Goal: Task Accomplishment & Management: Complete application form

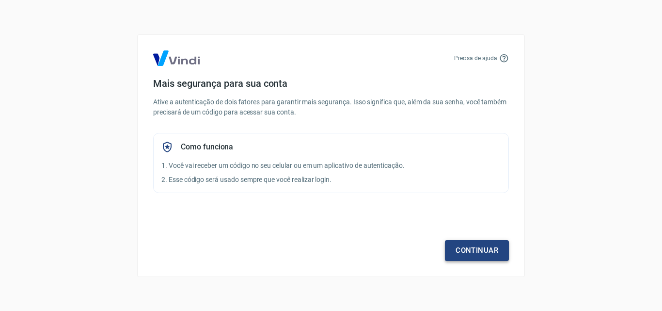
click at [485, 254] on link "Continuar" at bounding box center [477, 250] width 64 height 20
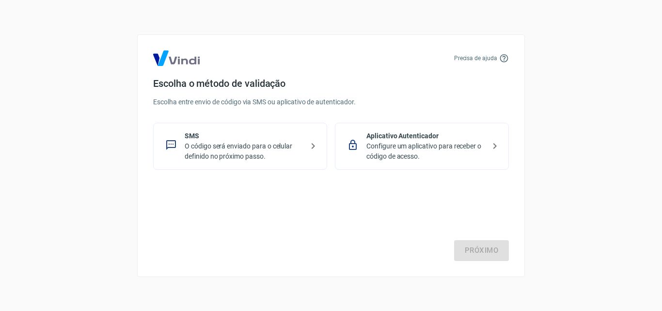
click at [438, 156] on p "Configure um aplicativo para receber o código de acesso." at bounding box center [425, 151] width 119 height 20
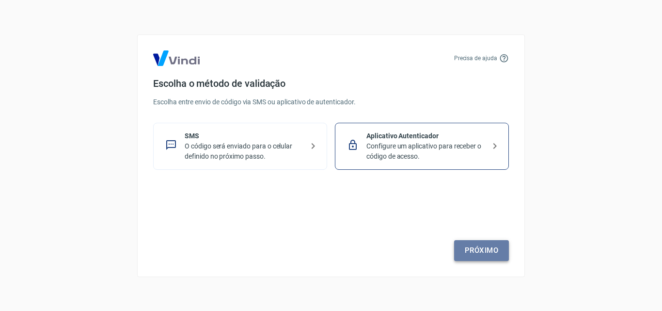
click at [487, 244] on link "Próximo" at bounding box center [481, 250] width 55 height 20
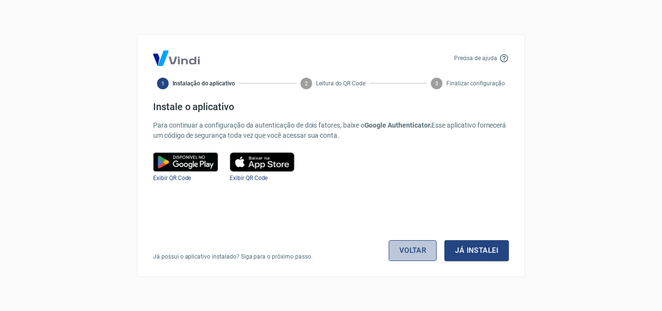
click at [411, 245] on link "Voltar" at bounding box center [413, 250] width 48 height 20
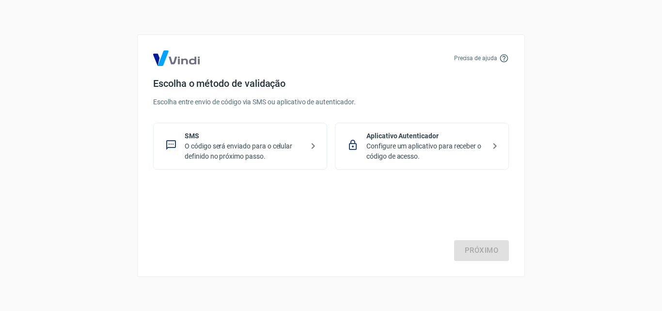
click at [236, 143] on p "O código será enviado para o celular definido no próximo passo." at bounding box center [244, 151] width 119 height 20
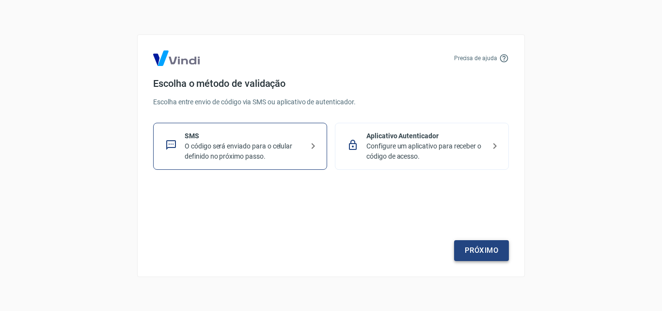
click at [493, 252] on link "Próximo" at bounding box center [481, 250] width 55 height 20
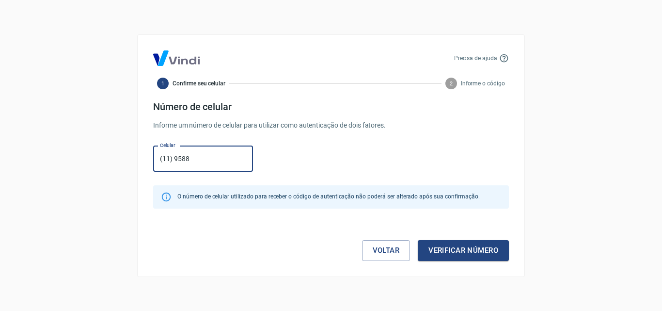
click at [223, 163] on input "(11) 9588" at bounding box center [203, 159] width 100 height 26
type input "[PHONE_NUMBER]"
click at [466, 248] on button "Verificar número" at bounding box center [463, 250] width 91 height 20
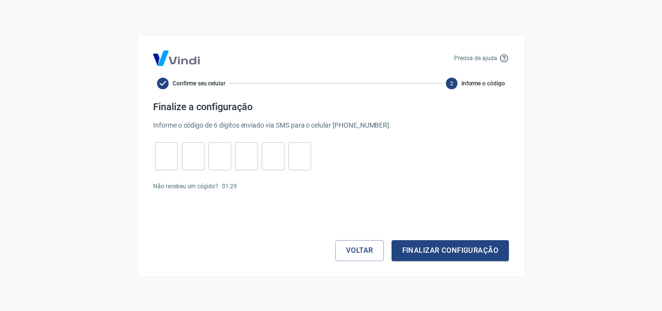
click at [173, 157] on input "tel" at bounding box center [166, 155] width 23 height 21
type input "4"
type input "6"
type input "3"
type input "1"
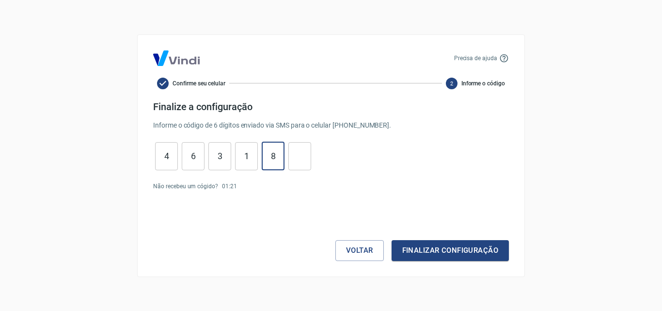
type input "8"
type input "2"
click at [421, 247] on button "Finalizar configuração" at bounding box center [450, 250] width 117 height 20
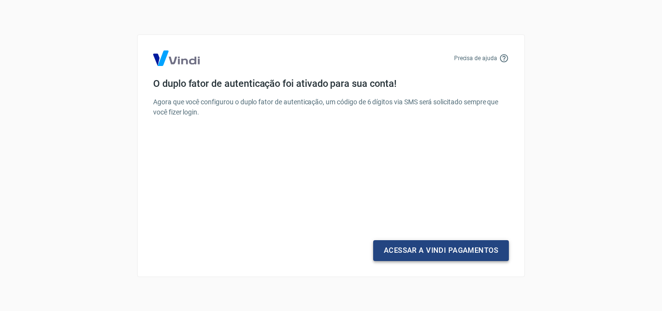
click at [473, 248] on link "Acessar a Vindi Pagamentos" at bounding box center [441, 250] width 136 height 20
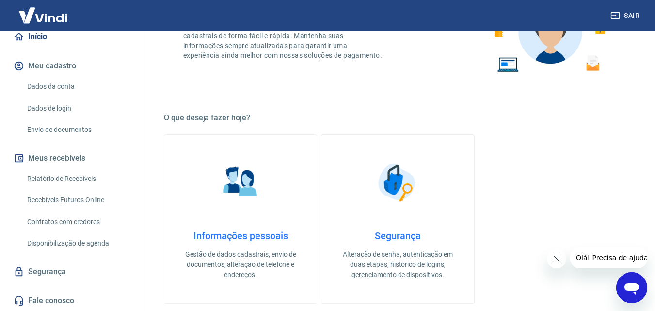
scroll to position [96, 0]
click at [77, 181] on link "Relatório de Recebíveis" at bounding box center [78, 178] width 110 height 20
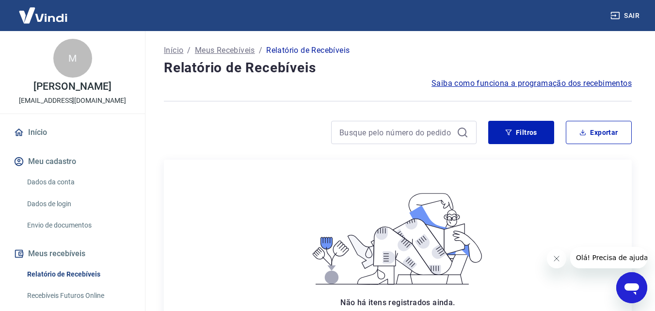
click at [39, 129] on link "Início" at bounding box center [73, 132] width 122 height 21
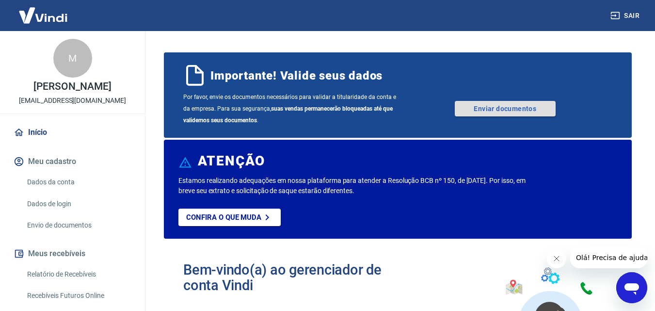
click at [514, 106] on link "Enviar documentos" at bounding box center [505, 109] width 101 height 16
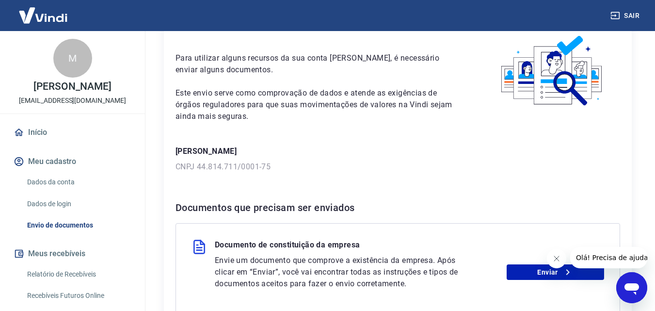
scroll to position [97, 0]
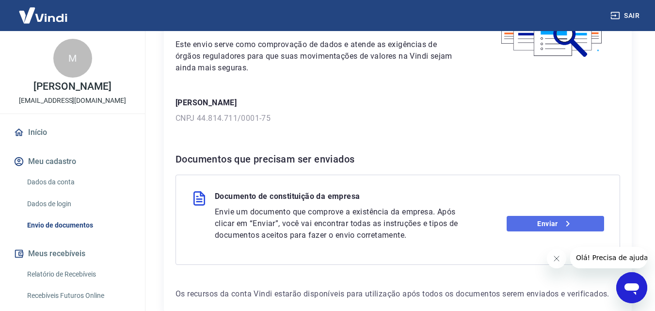
click at [528, 222] on link "Enviar" at bounding box center [554, 224] width 97 height 16
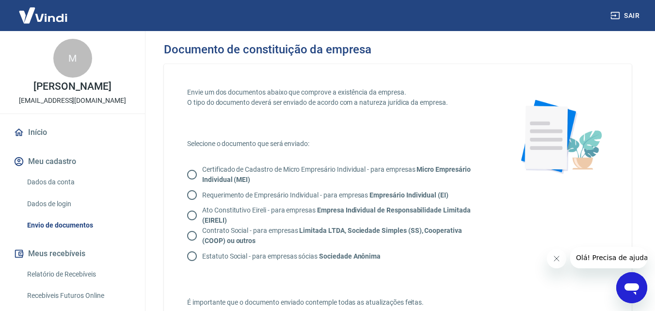
click at [191, 172] on input "Certificado de Cadastro de Micro Empresário Individual - para empresas Micro Em…" at bounding box center [192, 174] width 20 height 20
radio input "true"
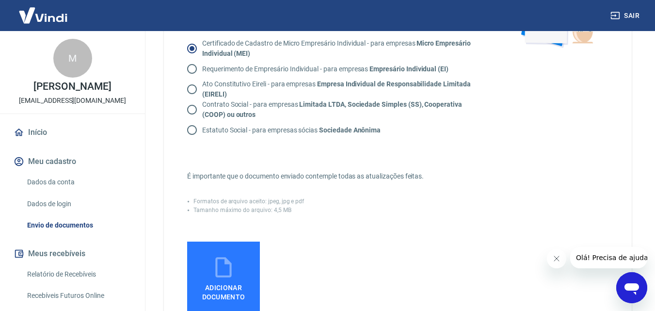
scroll to position [145, 0]
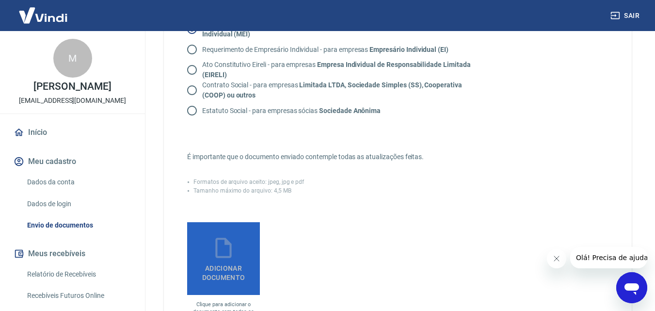
click at [239, 253] on label "Adicionar documento" at bounding box center [223, 258] width 73 height 73
click at [0, 0] on input "Adicionar documento" at bounding box center [0, 0] width 0 height 0
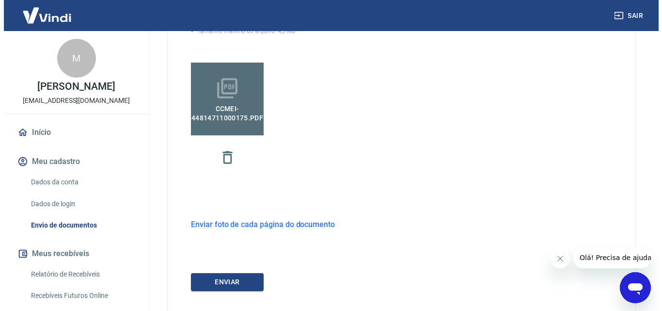
scroll to position [362, 0]
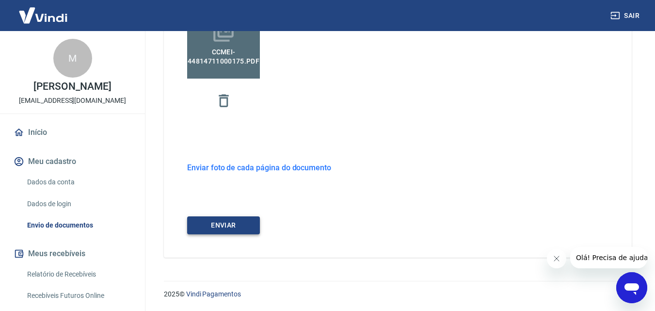
click at [231, 230] on button "ENVIAR" at bounding box center [223, 225] width 73 height 18
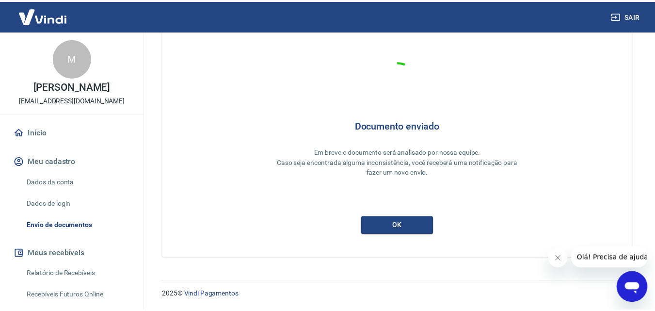
scroll to position [26, 0]
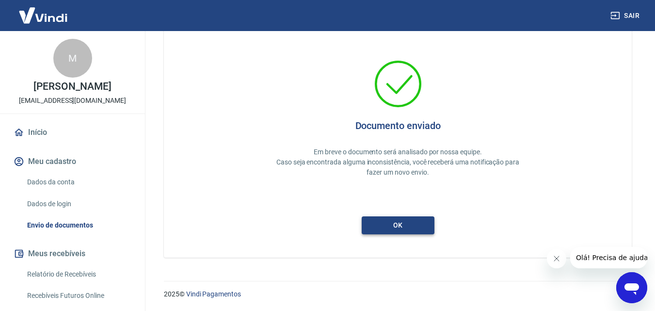
click at [381, 217] on button "ok" at bounding box center [398, 225] width 73 height 18
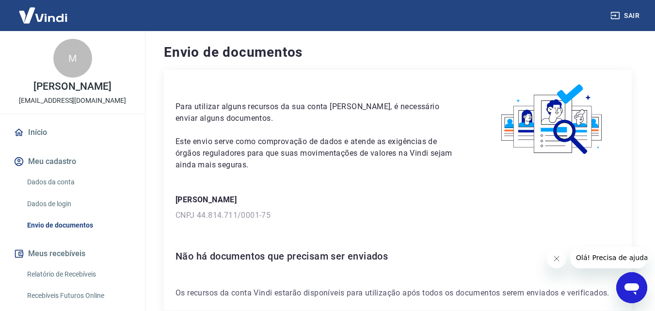
click at [33, 130] on link "Início" at bounding box center [73, 132] width 122 height 21
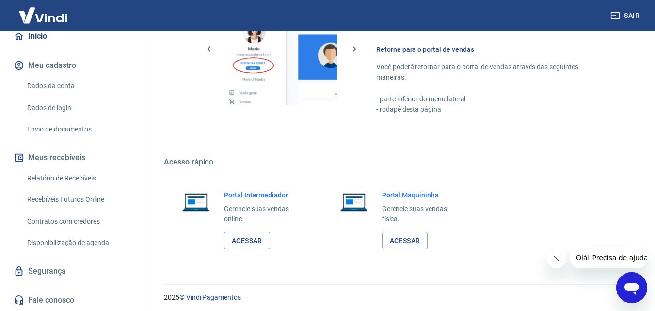
scroll to position [585, 0]
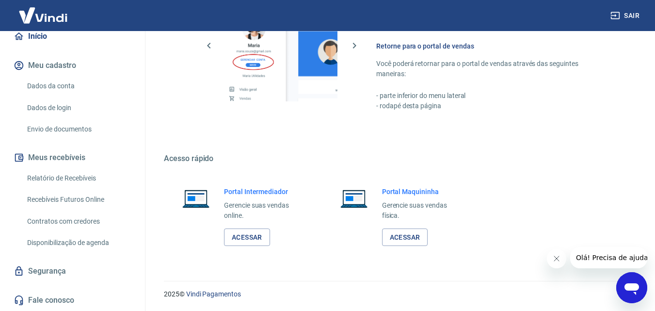
click at [70, 202] on link "Recebíveis Futuros Online" at bounding box center [78, 199] width 110 height 20
